Goal: Check status: Check status

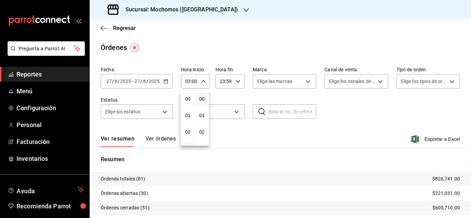
scroll to position [34, 0]
click at [129, 27] on div at bounding box center [235, 109] width 471 height 218
click at [102, 29] on icon "button" at bounding box center [104, 28] width 7 height 6
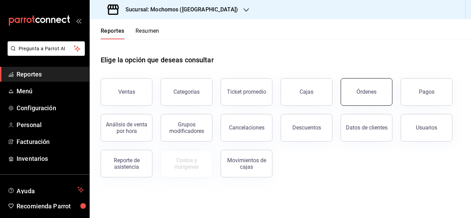
click at [366, 86] on button "Órdenes" at bounding box center [367, 92] width 52 height 28
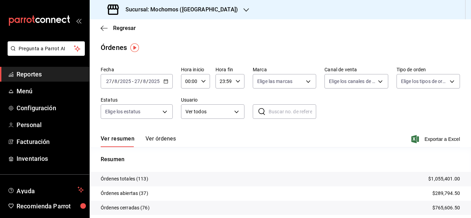
click at [196, 83] on input "00:00" at bounding box center [189, 81] width 17 height 14
click at [187, 131] on span "02" at bounding box center [187, 132] width 3 height 6
type input "02:00"
click at [387, 108] on div at bounding box center [235, 109] width 471 height 218
click at [120, 28] on span "Regresar" at bounding box center [124, 28] width 23 height 7
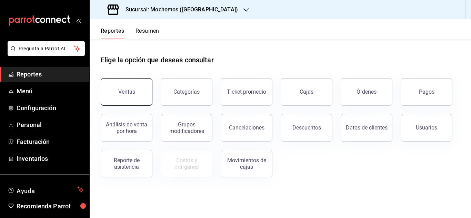
click at [123, 89] on div "Ventas" at bounding box center [126, 92] width 17 height 7
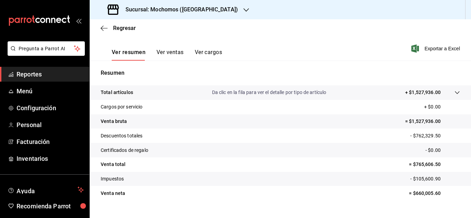
scroll to position [103, 0]
